Goal: Task Accomplishment & Management: Use online tool/utility

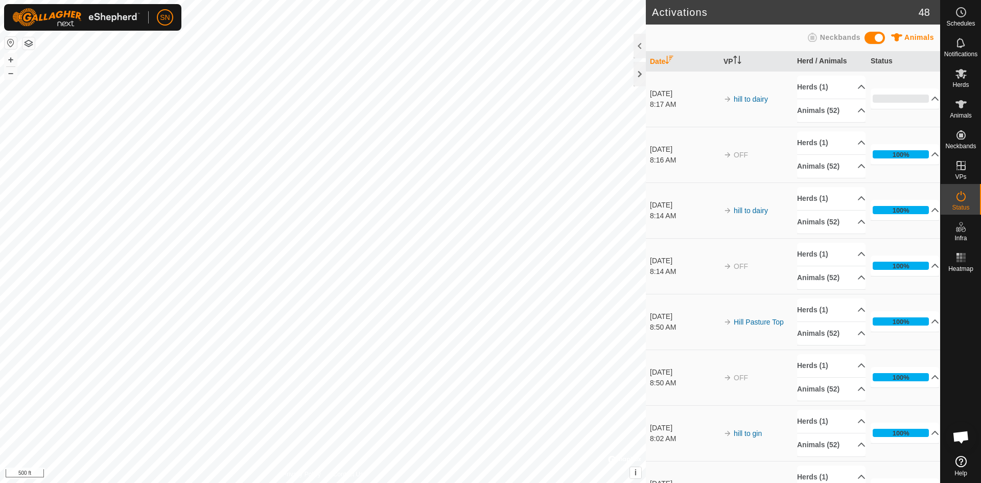
drag, startPoint x: 750, startPoint y: 97, endPoint x: 705, endPoint y: 109, distance: 46.7
click at [705, 109] on div "8:17 AM" at bounding box center [684, 104] width 68 height 11
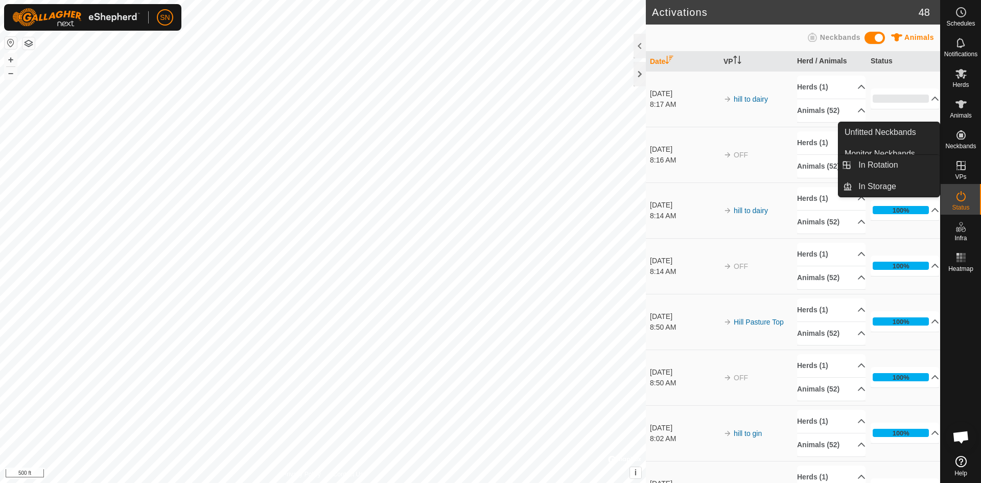
click at [957, 165] on icon at bounding box center [961, 165] width 9 height 9
click at [899, 165] on link "In Rotation" at bounding box center [895, 165] width 87 height 20
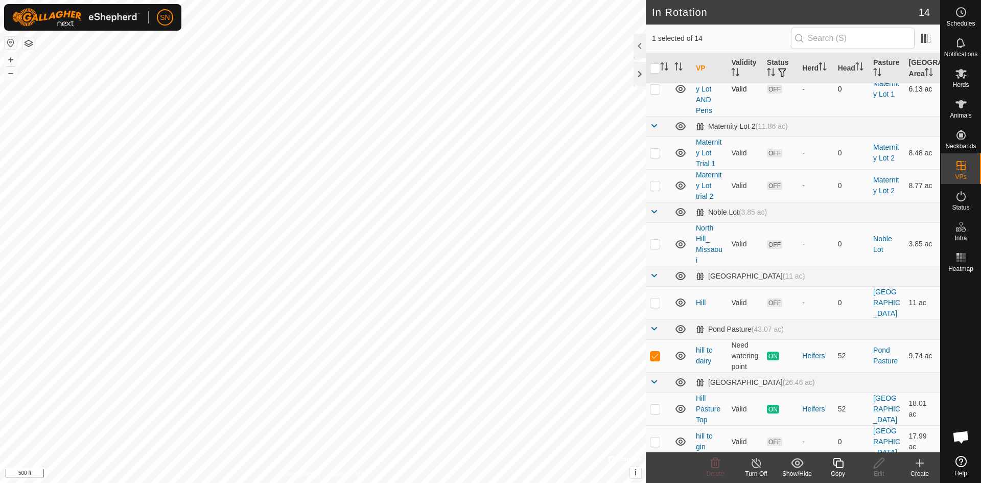
scroll to position [255, 0]
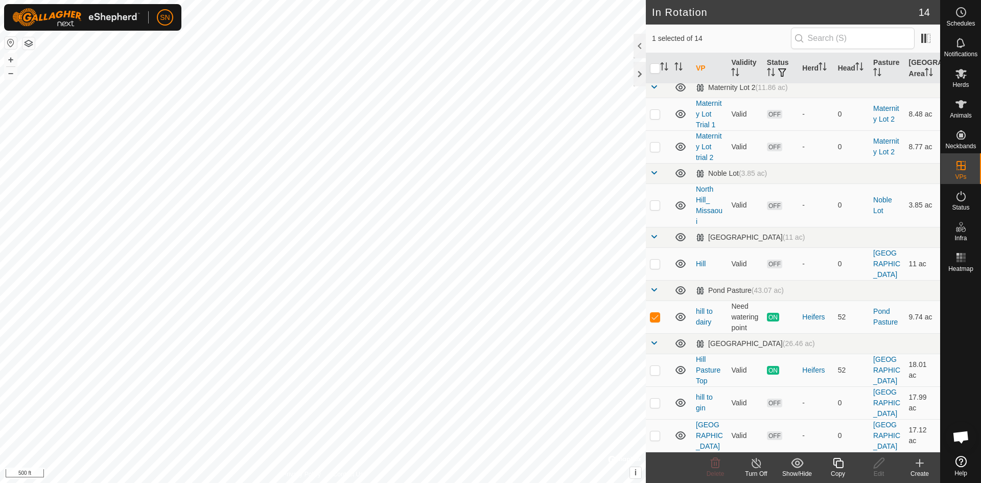
click at [923, 470] on div "Create" at bounding box center [919, 473] width 41 height 9
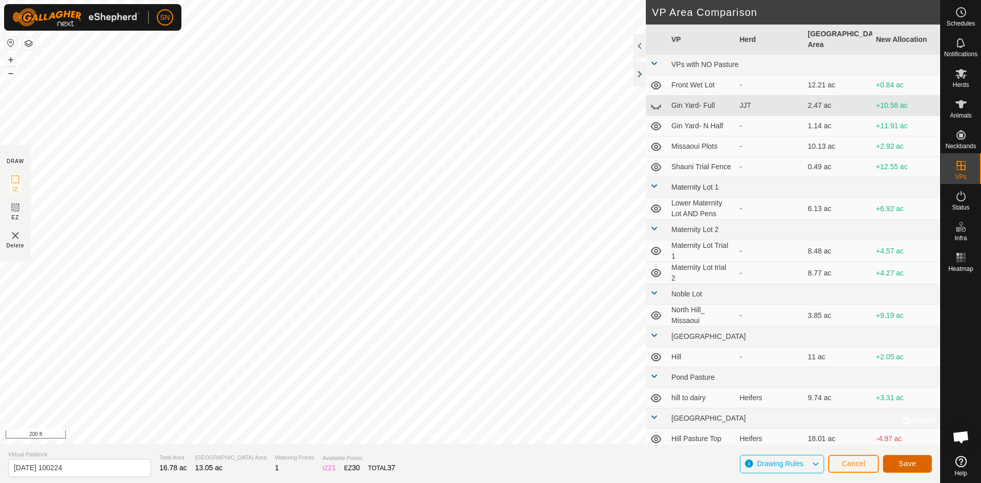
click at [899, 462] on span "Save" at bounding box center [907, 463] width 17 height 8
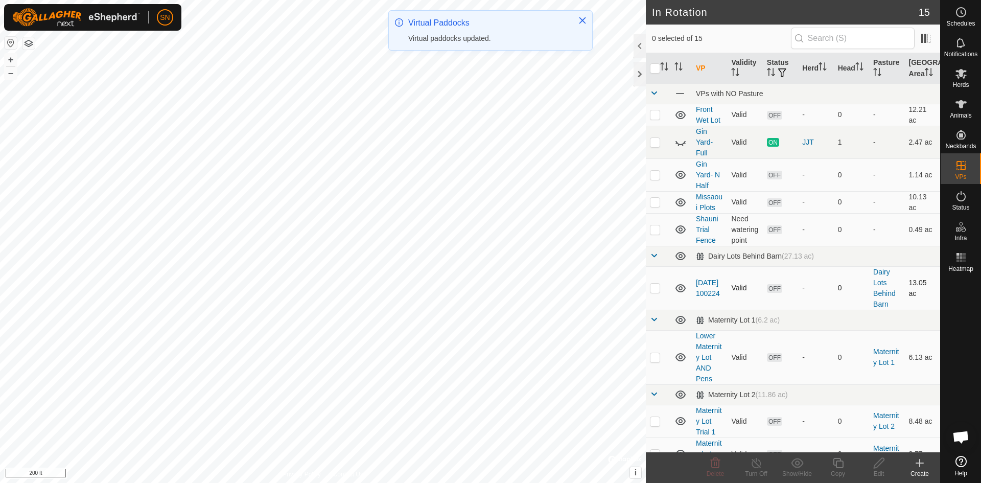
click at [658, 288] on p-checkbox at bounding box center [655, 288] width 10 height 8
checkbox input "true"
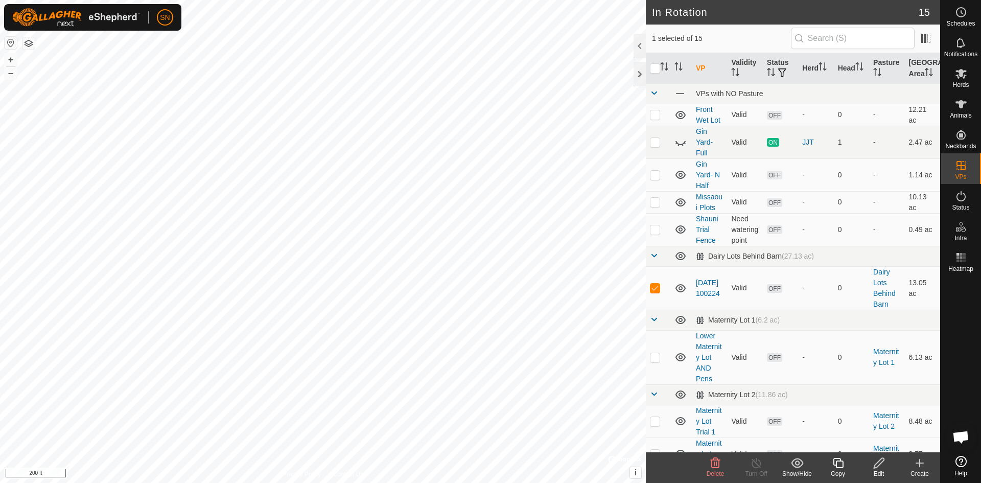
click at [880, 466] on icon at bounding box center [879, 463] width 13 height 12
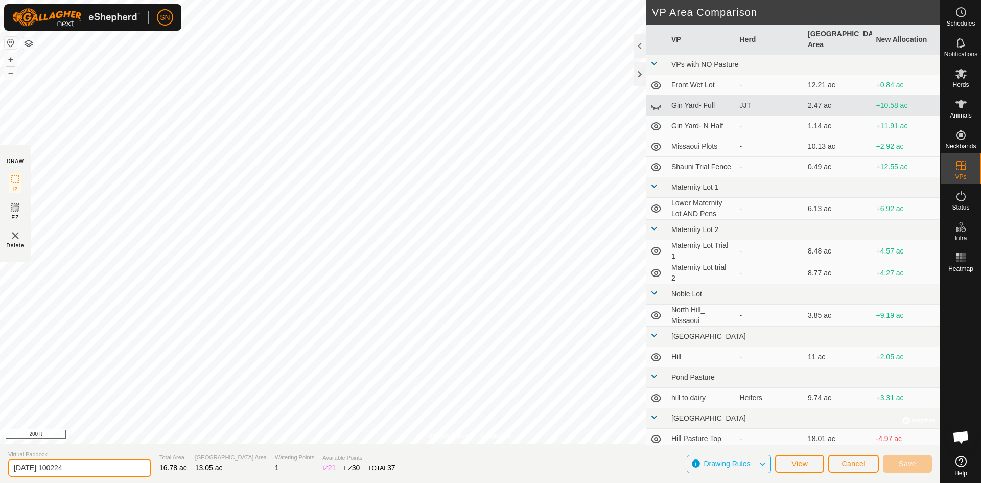
drag, startPoint x: 101, startPoint y: 466, endPoint x: 6, endPoint y: 470, distance: 95.6
click at [6, 470] on section "Virtual Paddock [DATE] 100224 Total Area 16.78 ac Grazing Area 13.05 ac Waterin…" at bounding box center [470, 463] width 940 height 39
click at [102, 470] on input "Da" at bounding box center [79, 468] width 143 height 18
type input "[GEOGRAPHIC_DATA]"
click at [915, 465] on span "Save" at bounding box center [907, 463] width 17 height 8
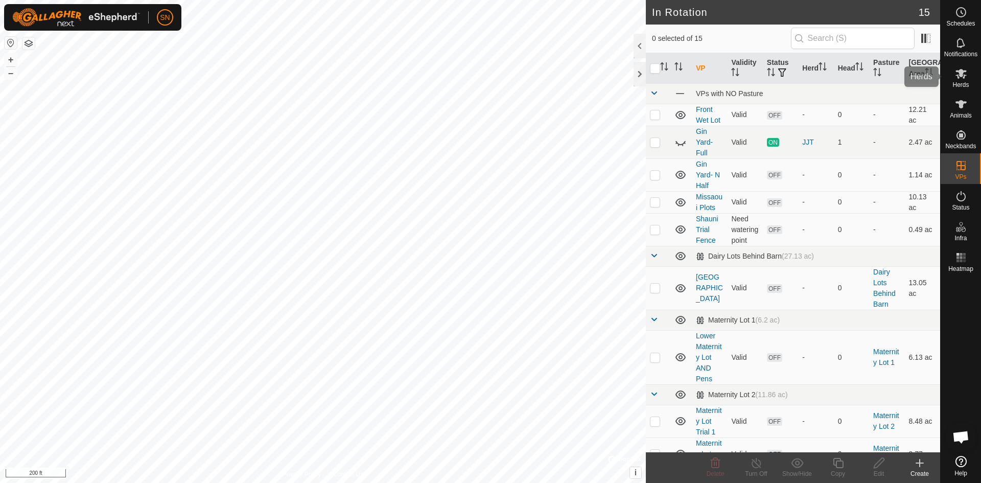
click at [962, 72] on icon at bounding box center [961, 74] width 11 height 10
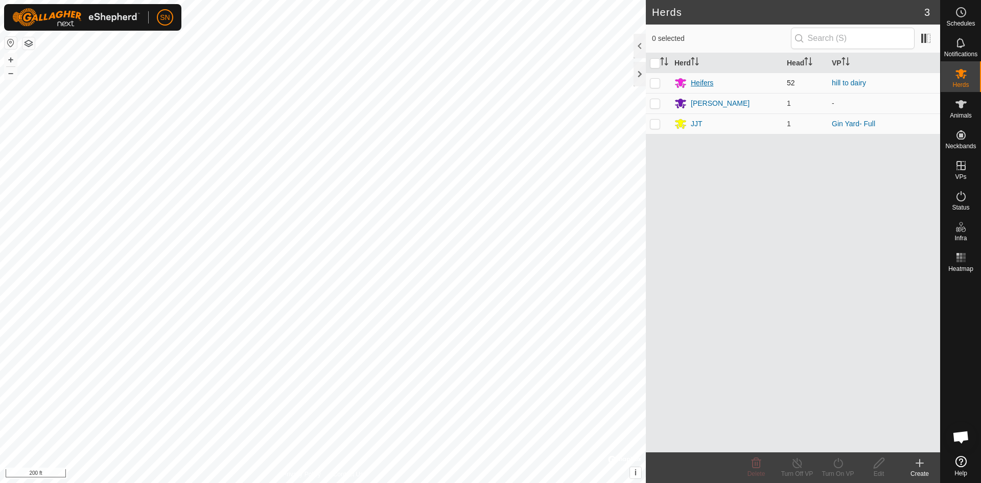
click at [700, 81] on div "Heifers" at bounding box center [702, 83] width 22 height 11
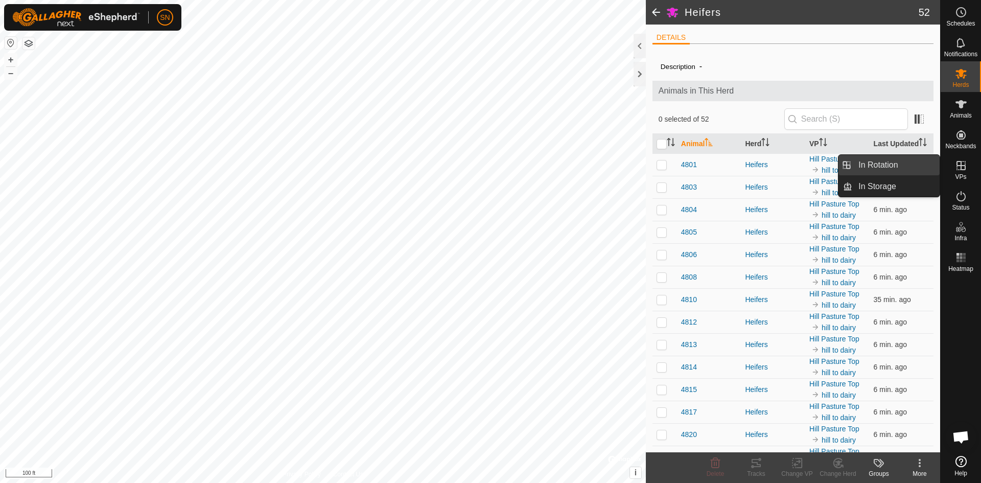
click at [893, 166] on link "In Rotation" at bounding box center [895, 165] width 87 height 20
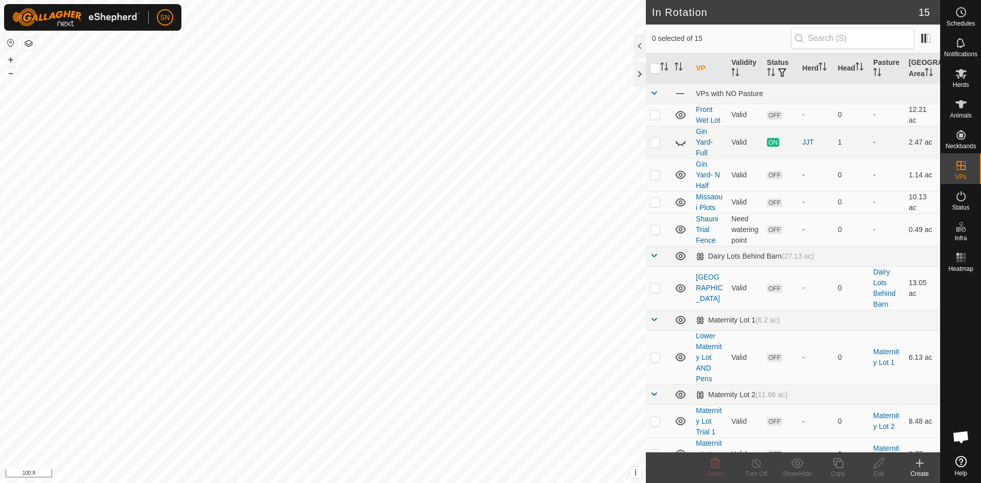
click at [917, 463] on icon at bounding box center [919, 463] width 7 height 0
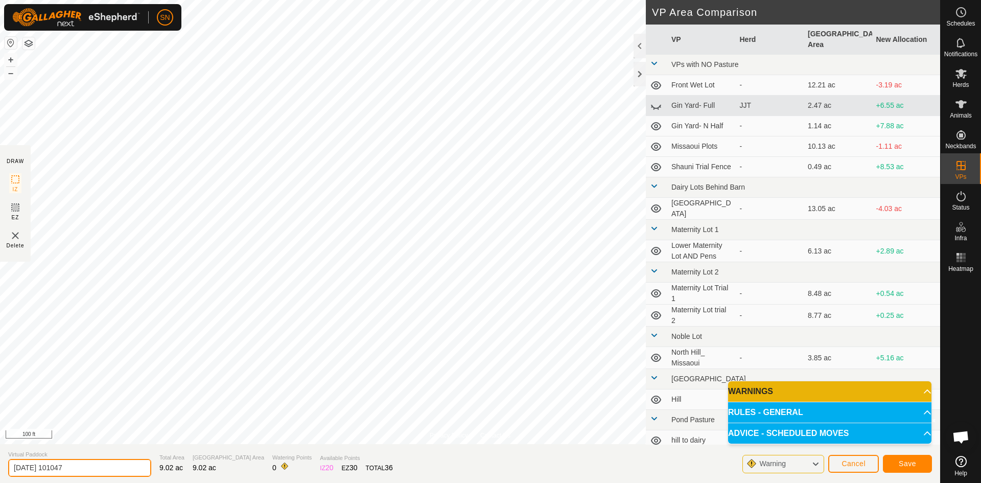
drag, startPoint x: 100, startPoint y: 469, endPoint x: 0, endPoint y: 482, distance: 100.6
click at [0, 482] on section "Virtual Paddock [DATE] 101047 Total Area 9.02 ac Grazing Area 9.02 ac Watering …" at bounding box center [470, 463] width 940 height 39
type input "Heifer Lots"
click at [417, 471] on section "Virtual Paddock Heifer Lots Total Area 9.02 ac Grazing Area 9.02 ac Watering Po…" at bounding box center [470, 463] width 940 height 39
click at [901, 467] on span "Save" at bounding box center [907, 463] width 17 height 8
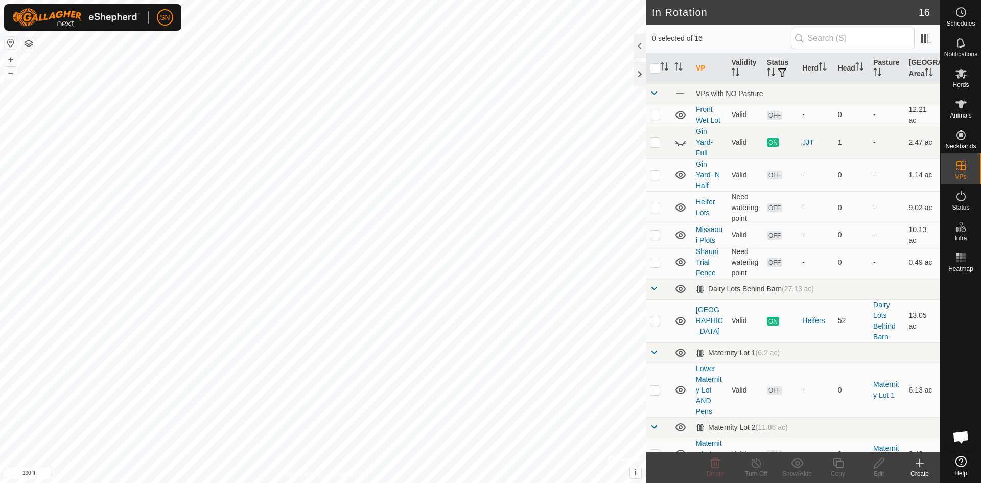
click at [922, 466] on icon at bounding box center [920, 463] width 12 height 12
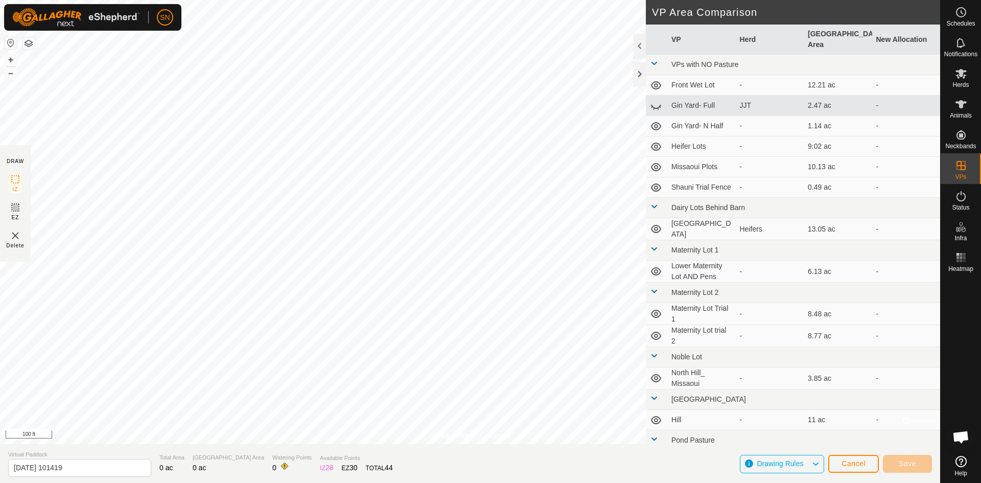
click at [682, 240] on div "Privacy Policy Contact Us + – ⇧ i © Mapbox , © OpenStreetMap , Improve this map…" at bounding box center [470, 241] width 940 height 483
click at [887, 316] on div "Privacy Policy Contact Us + – ⇧ i © Mapbox , © OpenStreetMap , Improve this map…" at bounding box center [470, 241] width 940 height 483
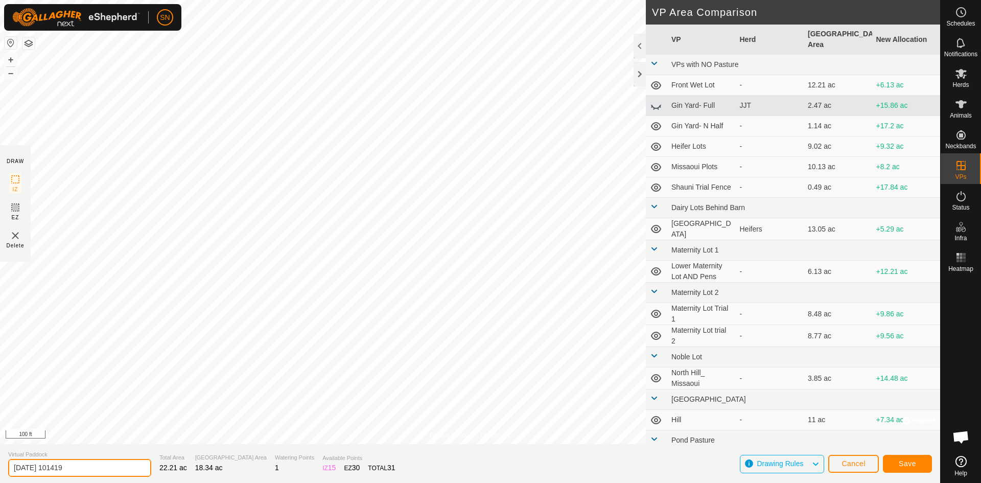
drag, startPoint x: 100, startPoint y: 466, endPoint x: 3, endPoint y: 468, distance: 96.6
click at [3, 468] on section "Virtual Paddock [DATE] 101419 Total Area 22.21 ac Grazing Area 18.34 ac Waterin…" at bounding box center [470, 463] width 940 height 39
type input "Dairy West"
click at [904, 464] on span "Save" at bounding box center [907, 463] width 17 height 8
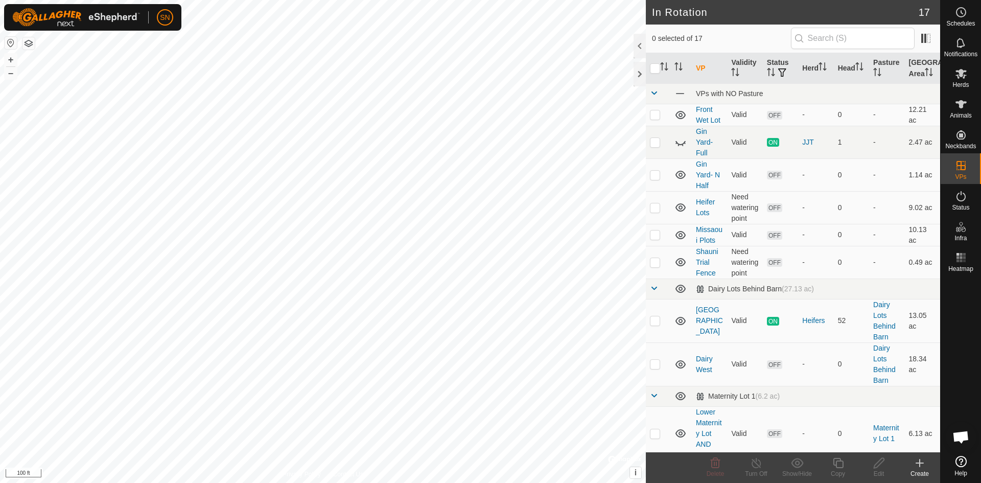
click at [174, 0] on html "SN Schedules Notifications Herds Animals Neckbands VPs Status Infra Heatmap Hel…" at bounding box center [490, 241] width 981 height 483
click at [960, 76] on icon at bounding box center [961, 74] width 11 height 10
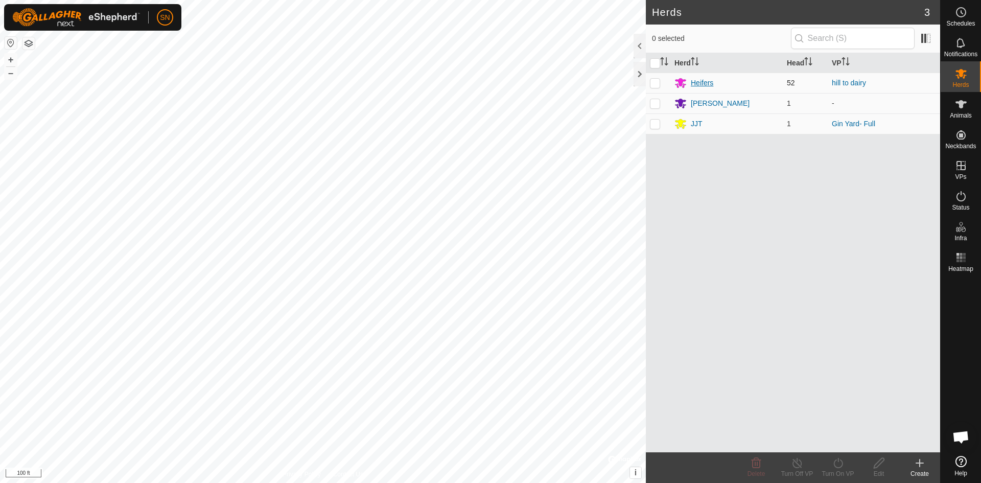
click at [706, 84] on div "Heifers" at bounding box center [702, 83] width 22 height 11
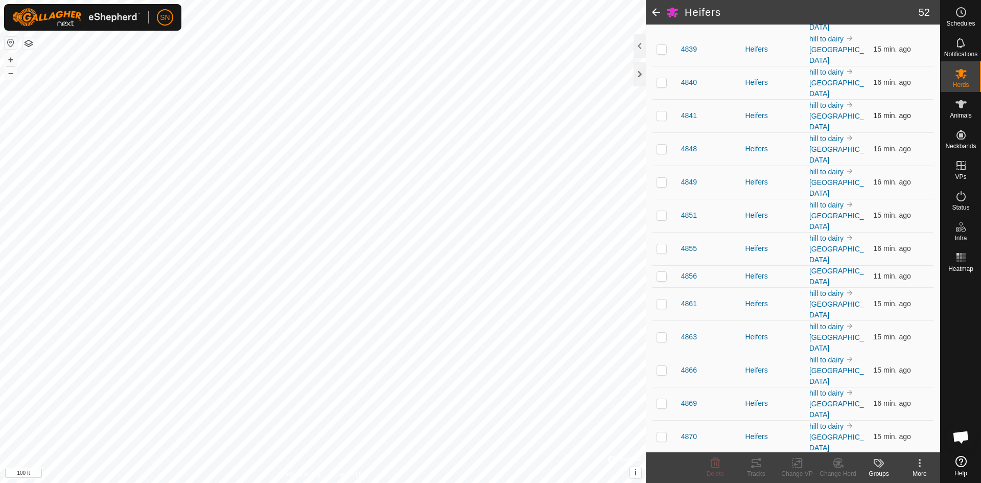
scroll to position [877, 0]
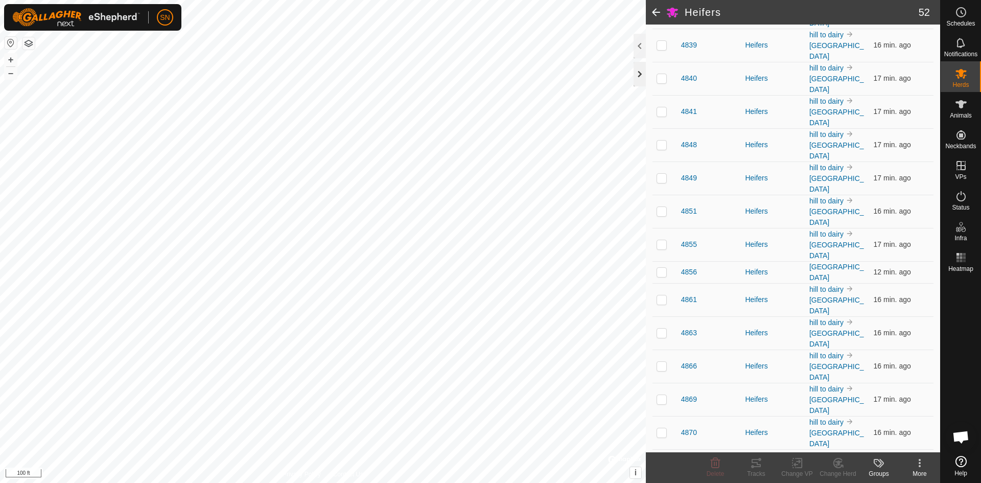
click at [640, 74] on div at bounding box center [640, 74] width 12 height 25
